Goal: Task Accomplishment & Management: Use online tool/utility

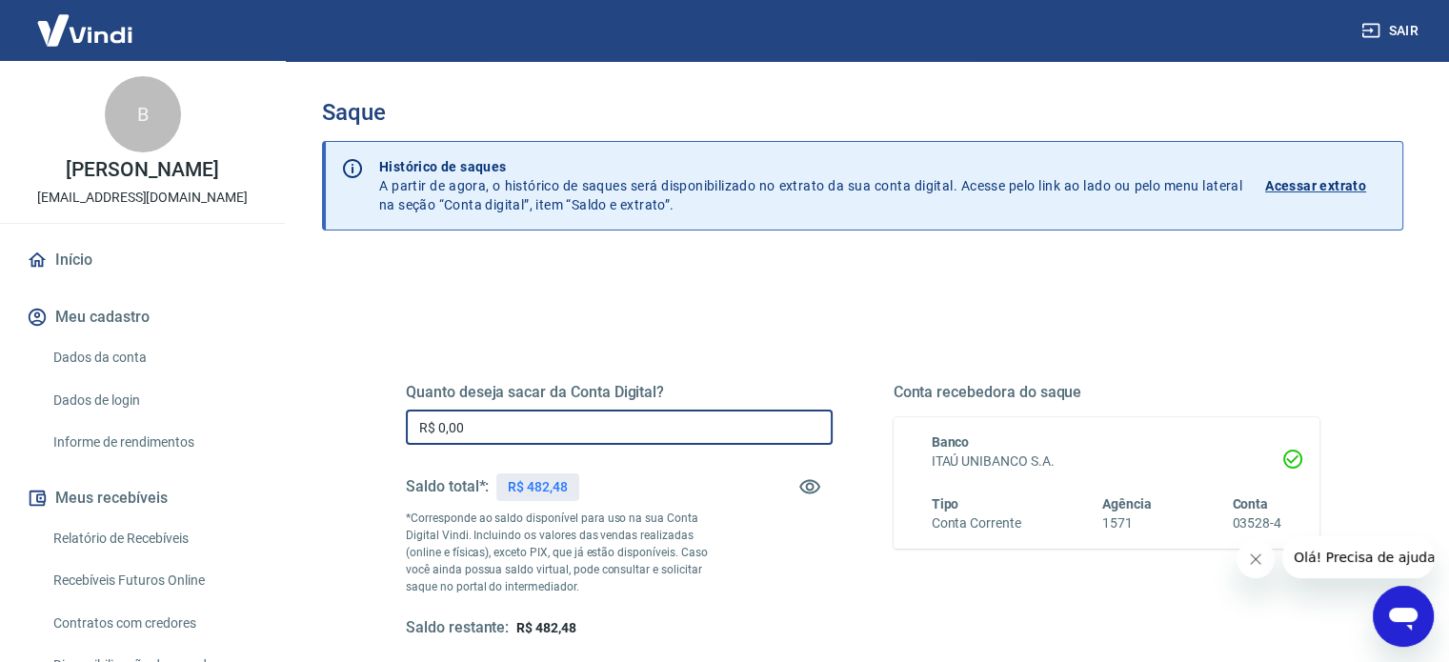
click at [536, 433] on input "R$ 0,00" at bounding box center [619, 427] width 427 height 35
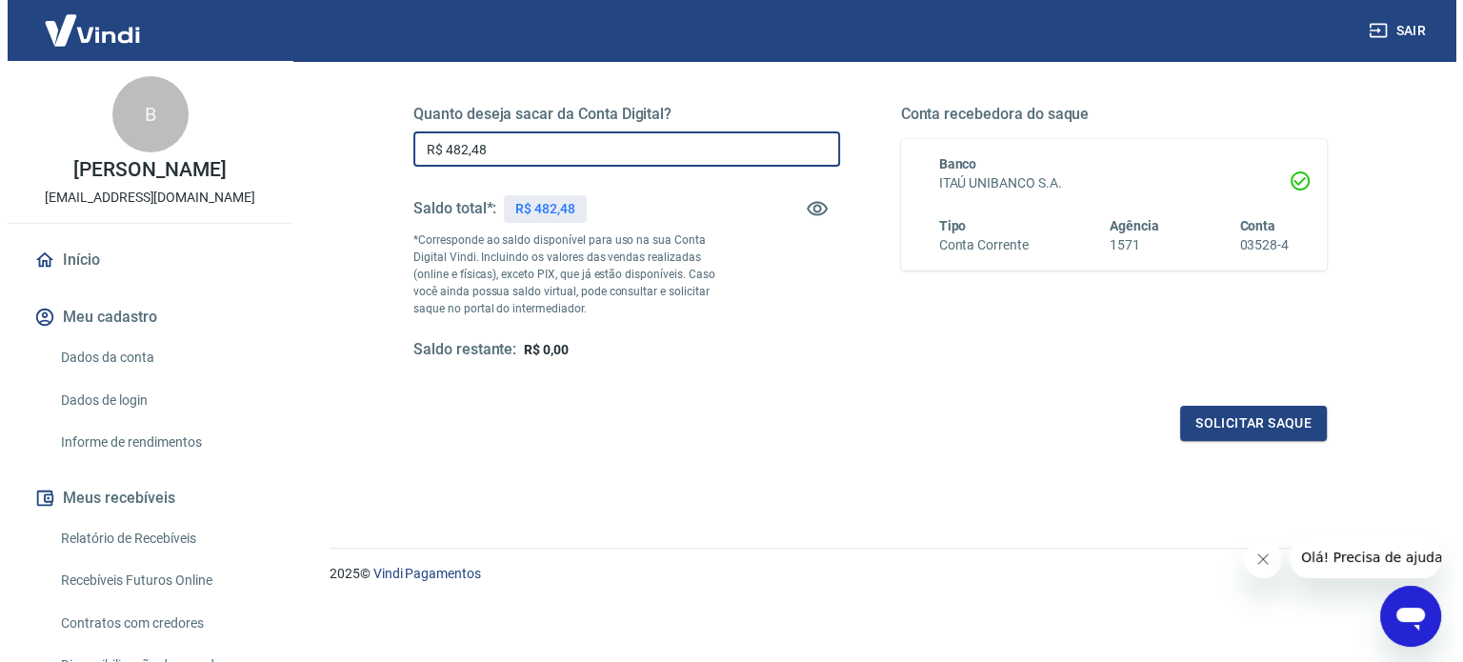
scroll to position [278, 0]
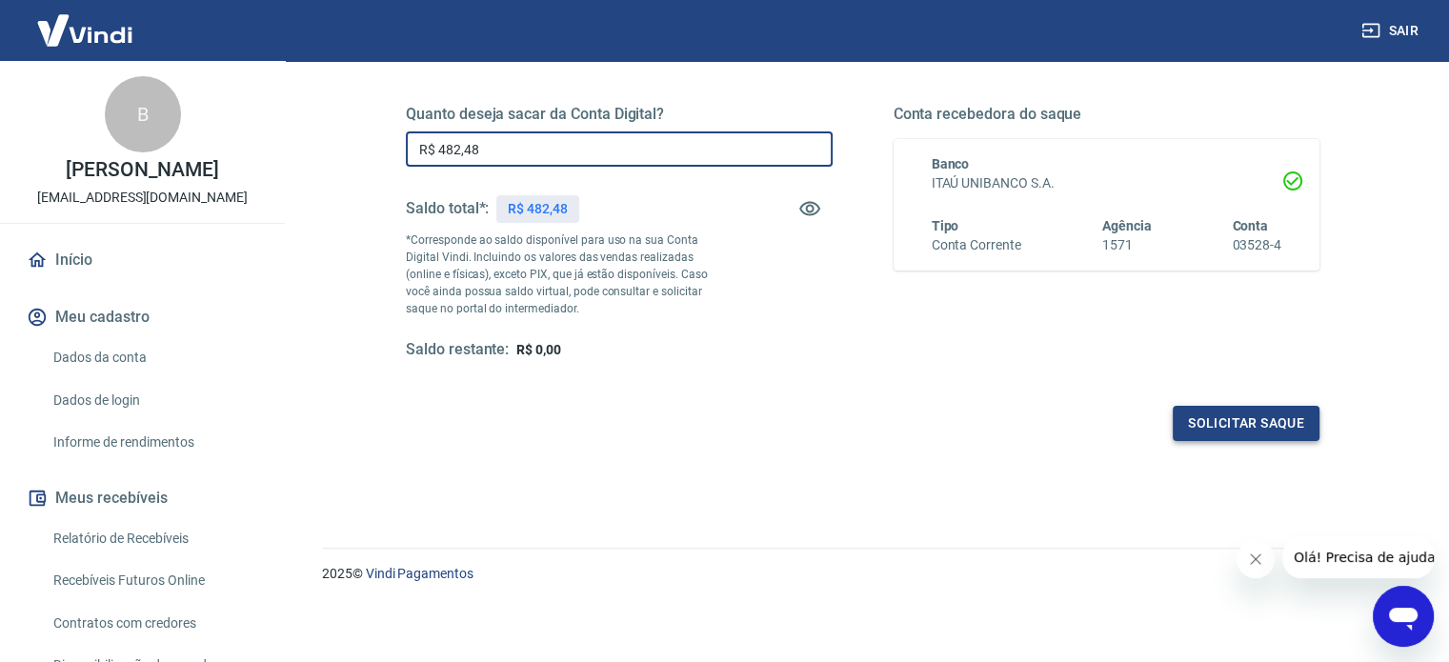
type input "R$ 482,48"
click at [1260, 416] on button "Solicitar saque" at bounding box center [1246, 423] width 147 height 35
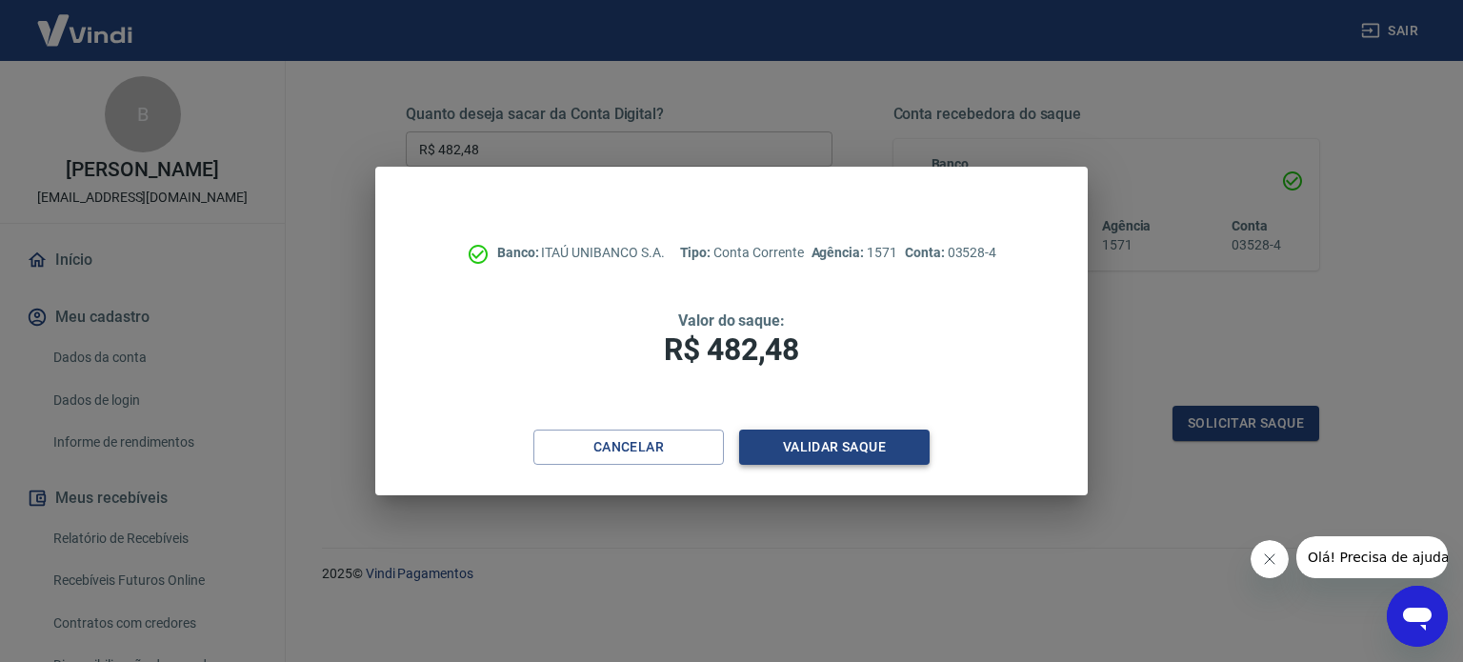
click at [870, 445] on button "Validar saque" at bounding box center [834, 447] width 191 height 35
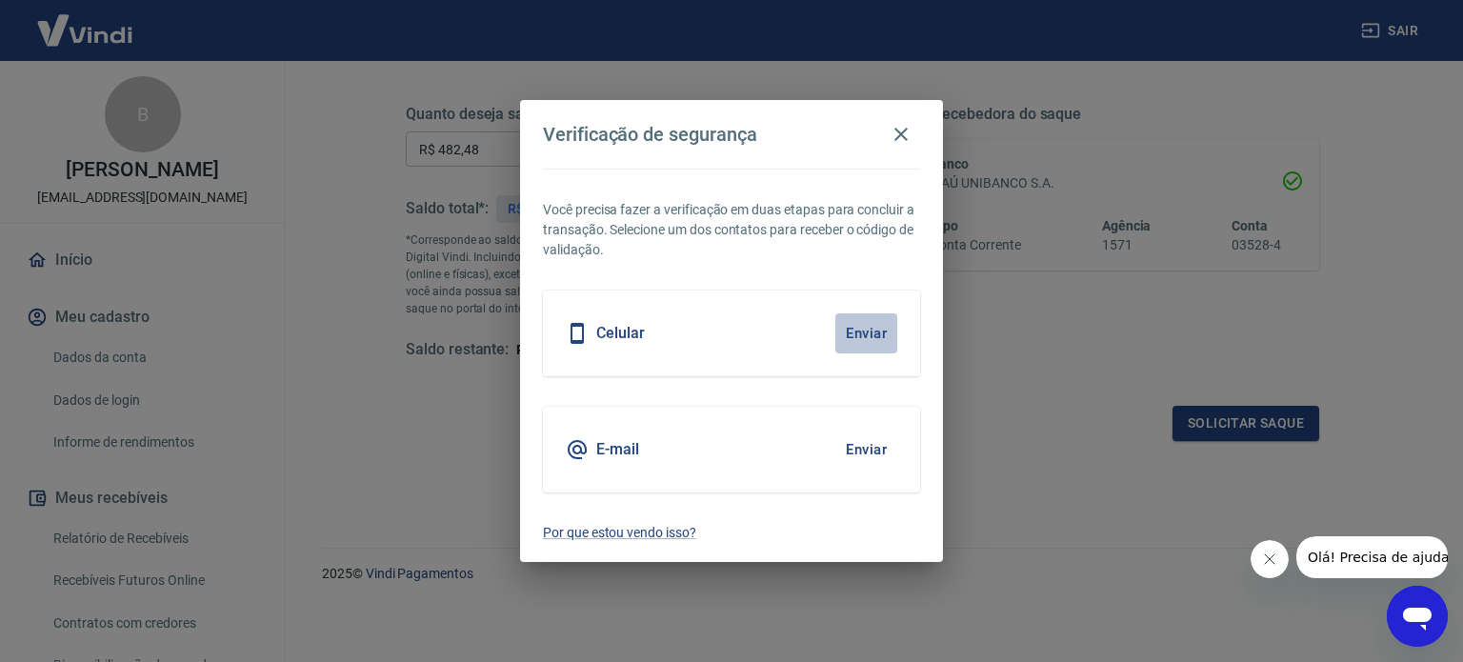
click at [871, 331] on button "Enviar" at bounding box center [866, 333] width 62 height 40
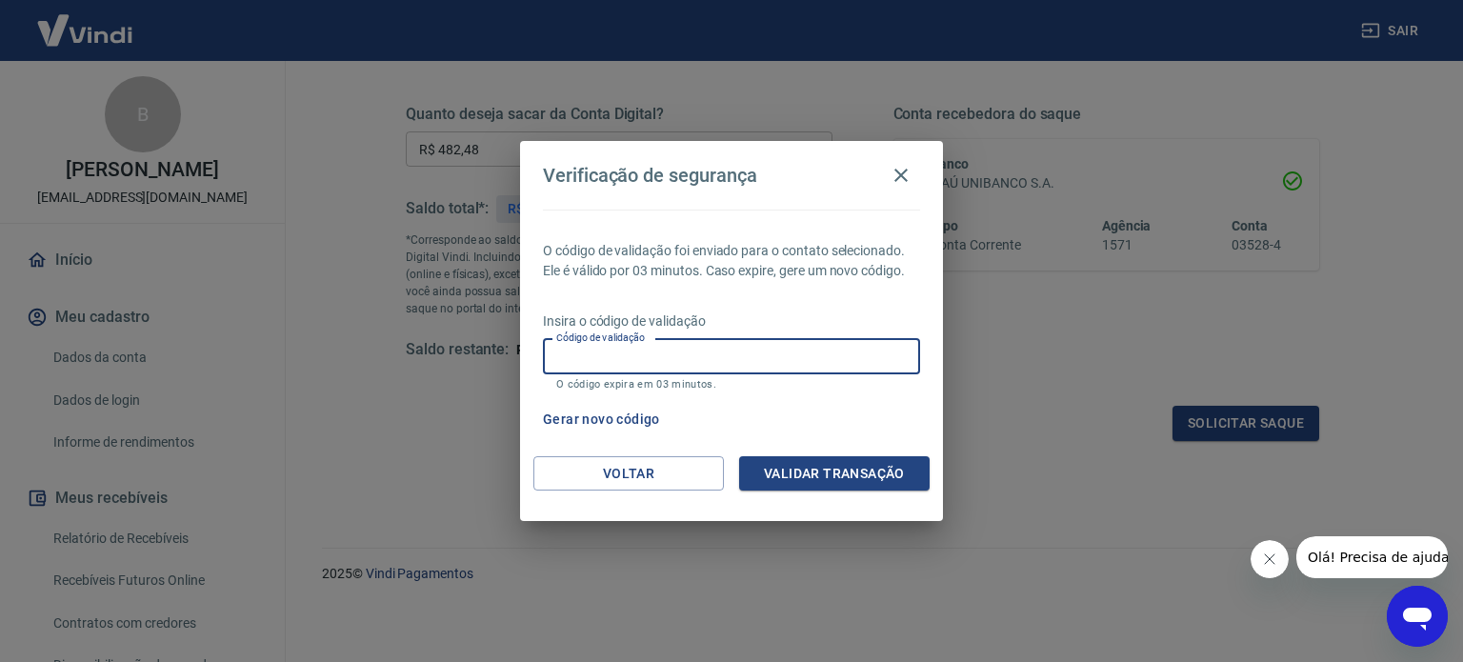
click at [785, 367] on input "Código de validação" at bounding box center [731, 356] width 377 height 35
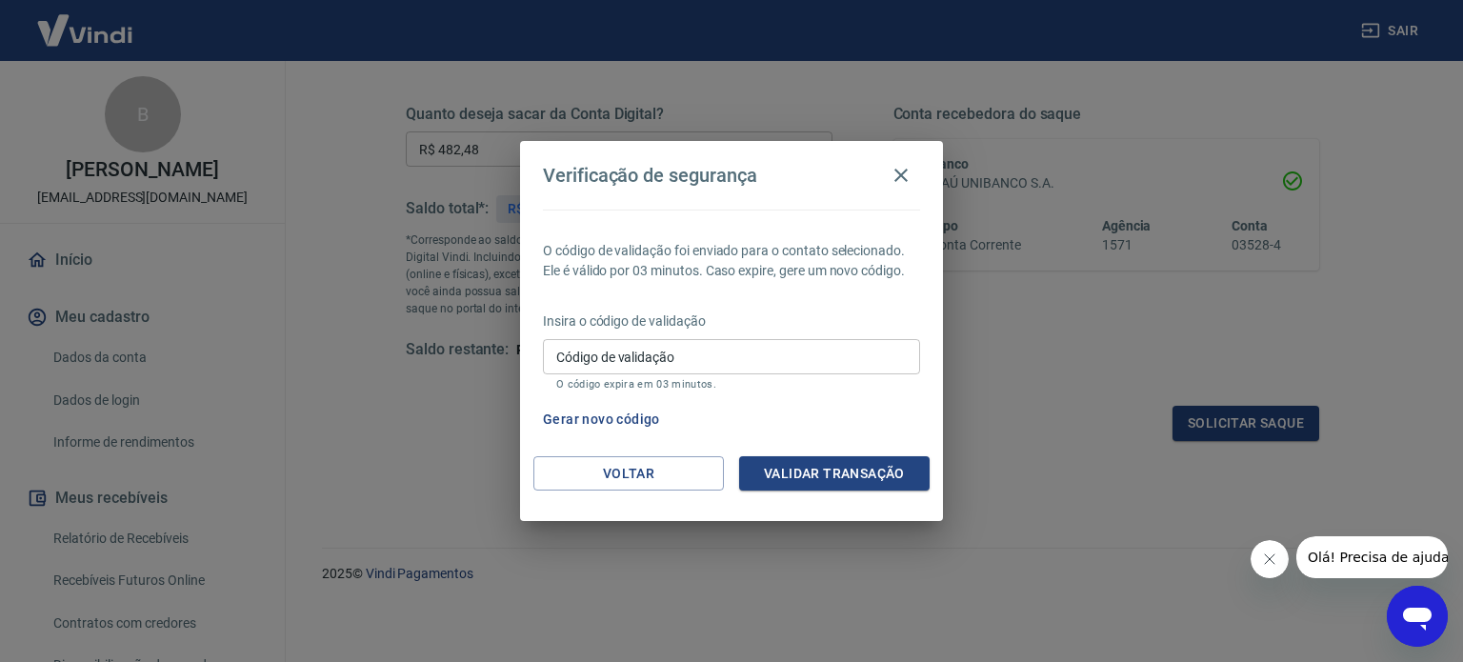
click at [968, 395] on div "Verificação de segurança O código de validação foi enviado para o contato selec…" at bounding box center [731, 331] width 1463 height 662
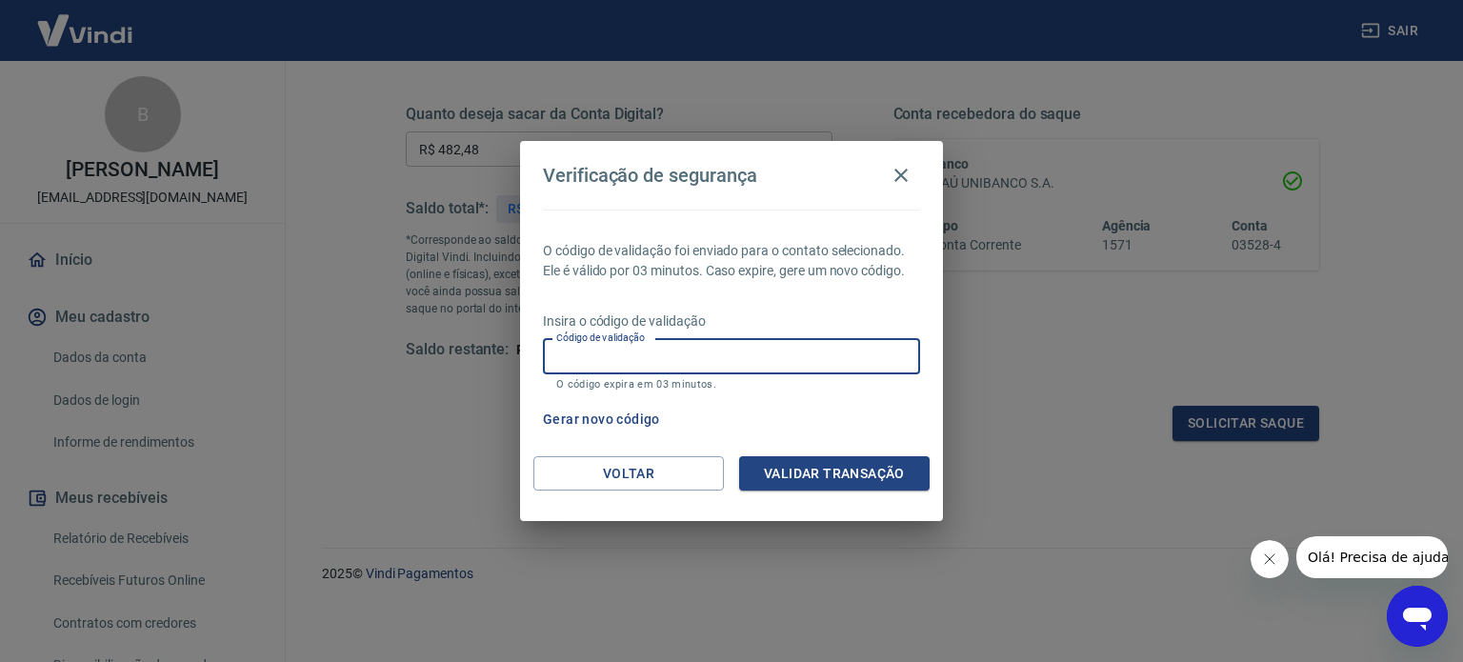
click at [768, 354] on input "Código de validação" at bounding box center [731, 356] width 377 height 35
click at [838, 393] on div "Insira o código de validação Código de validação Código de validação O código e…" at bounding box center [731, 353] width 377 height 83
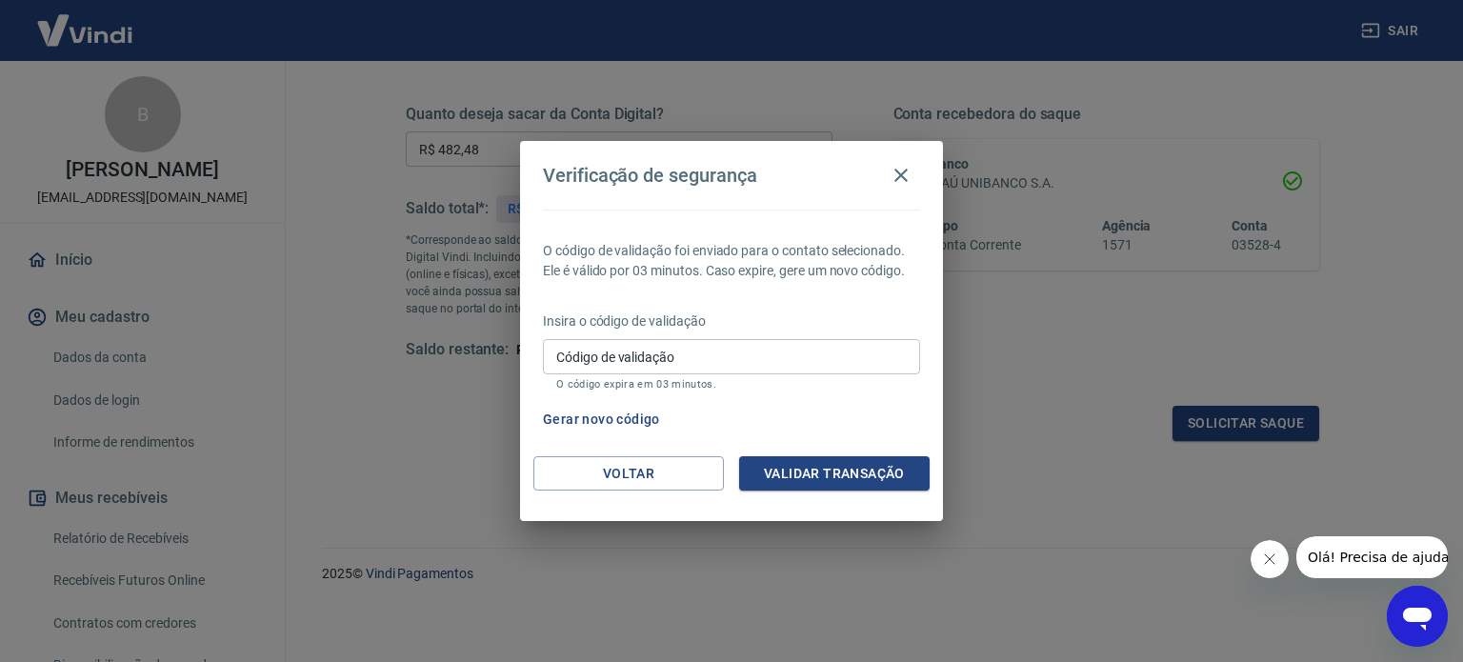
click at [643, 414] on button "Gerar novo código" at bounding box center [601, 419] width 132 height 35
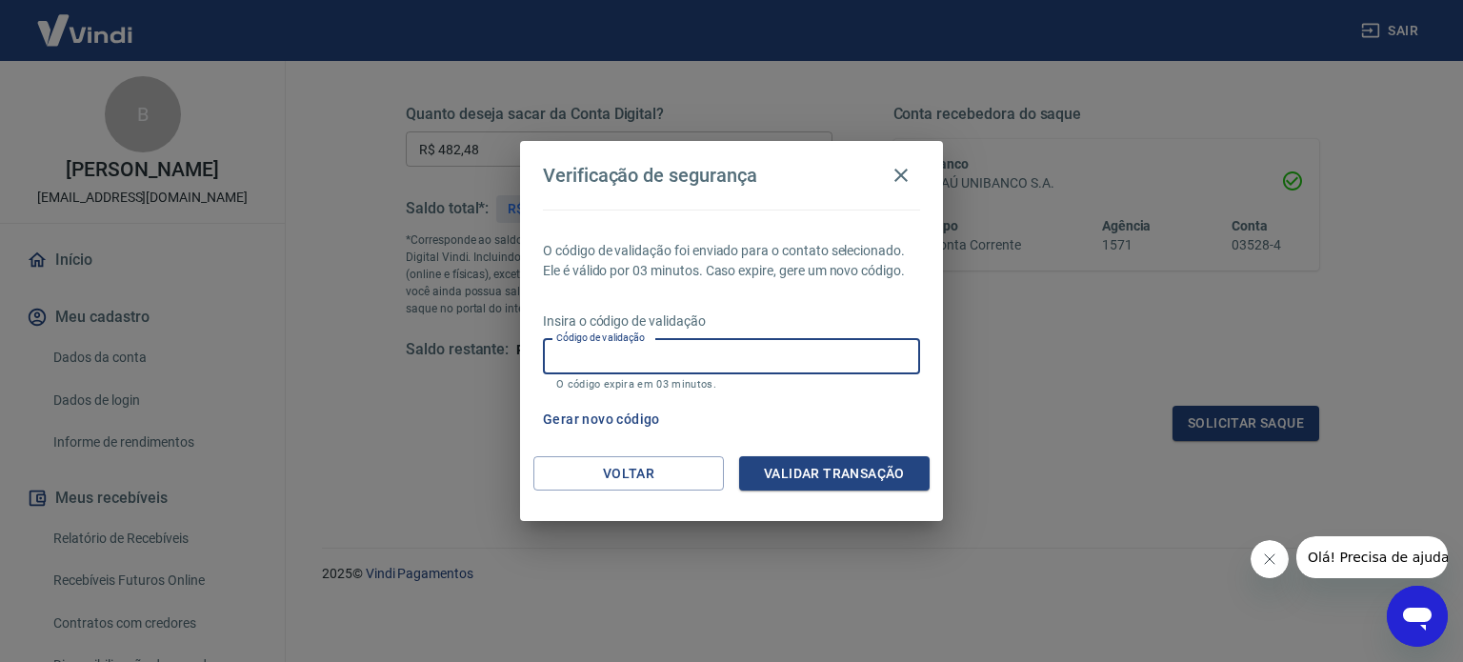
click at [723, 352] on input "Código de validação" at bounding box center [731, 356] width 377 height 35
type input "513267"
click at [835, 474] on button "Validar transação" at bounding box center [834, 473] width 191 height 35
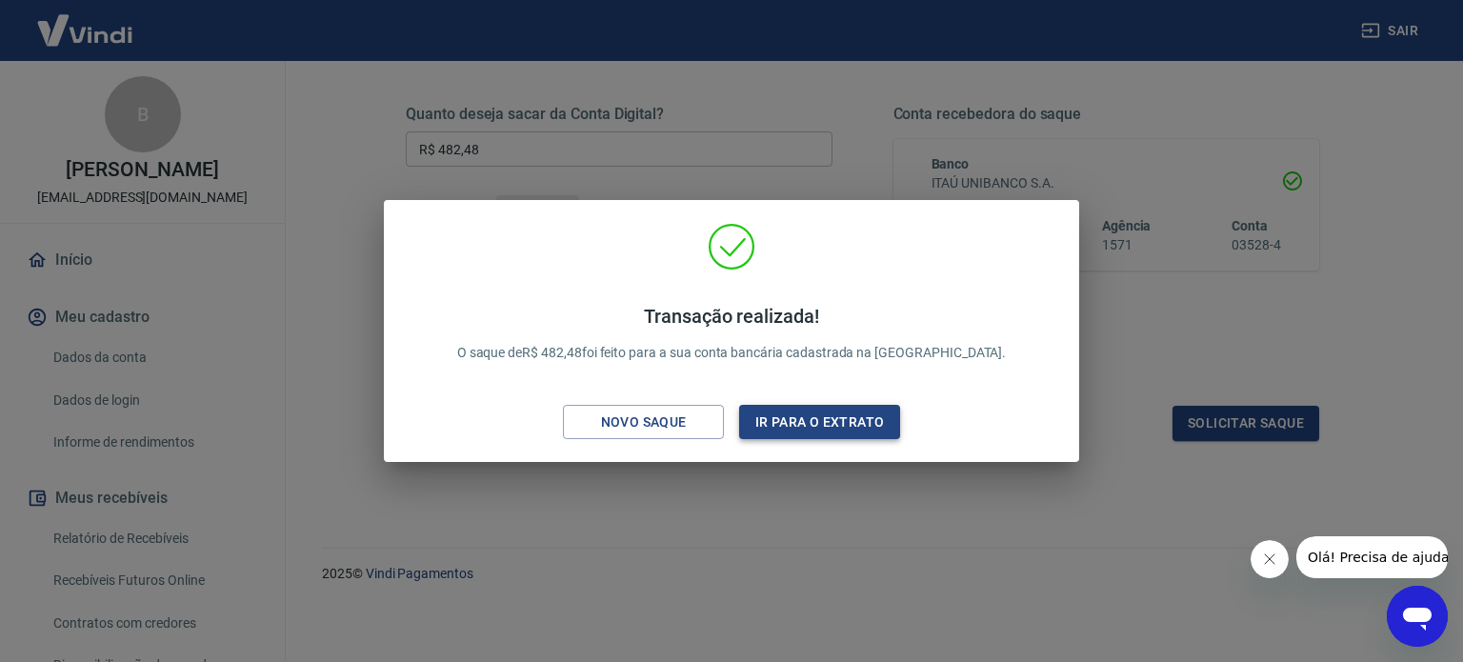
click at [834, 407] on button "Ir para o extrato" at bounding box center [819, 422] width 161 height 35
